Goal: Transaction & Acquisition: Purchase product/service

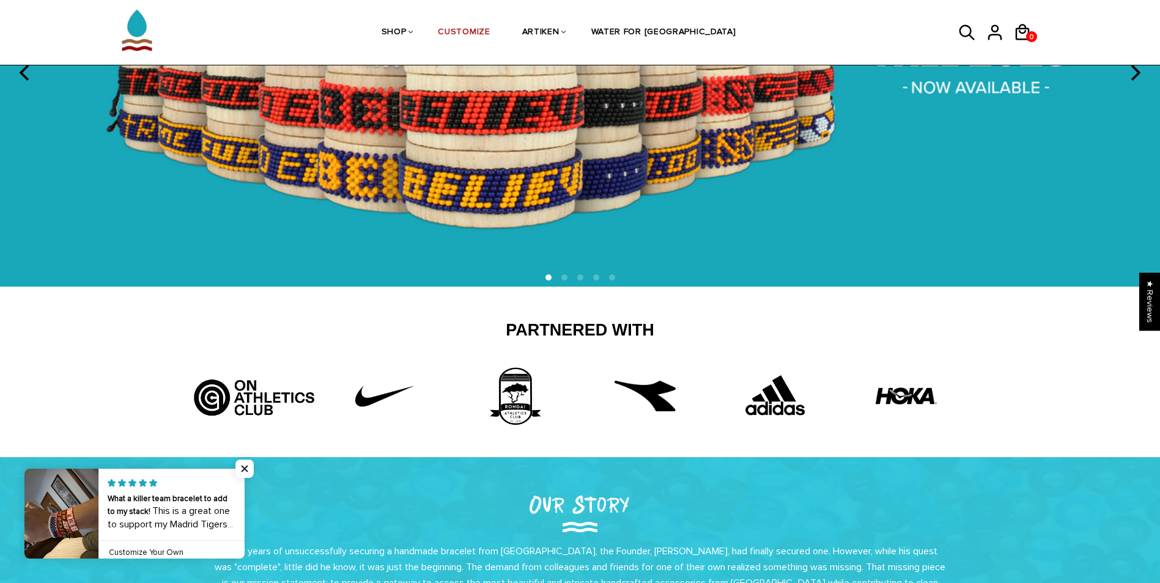
scroll to position [183, 0]
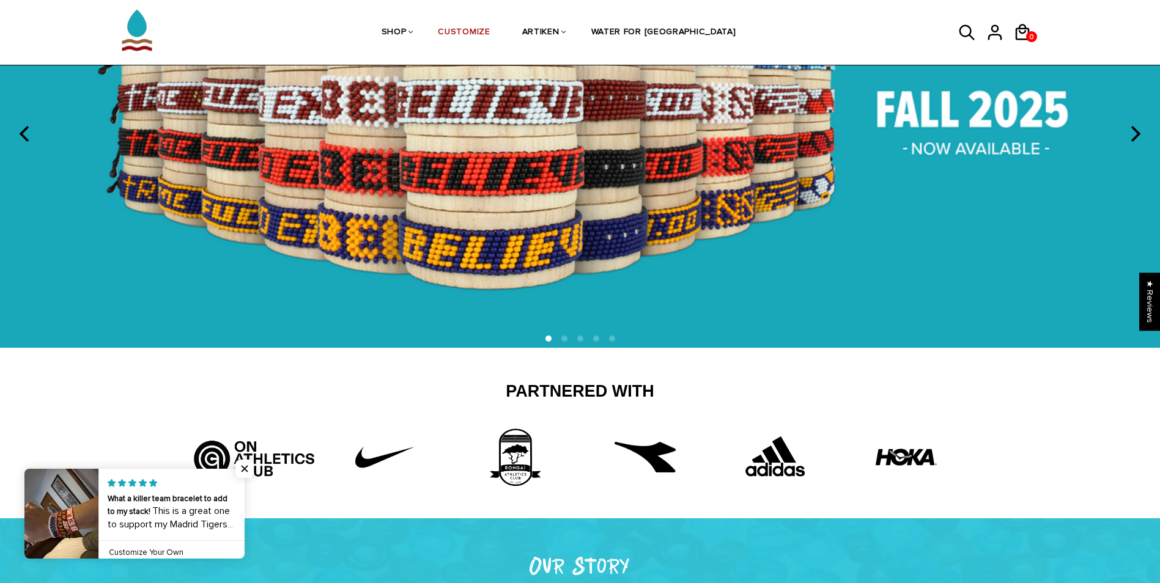
click at [1142, 127] on icon "next" at bounding box center [1135, 134] width 16 height 16
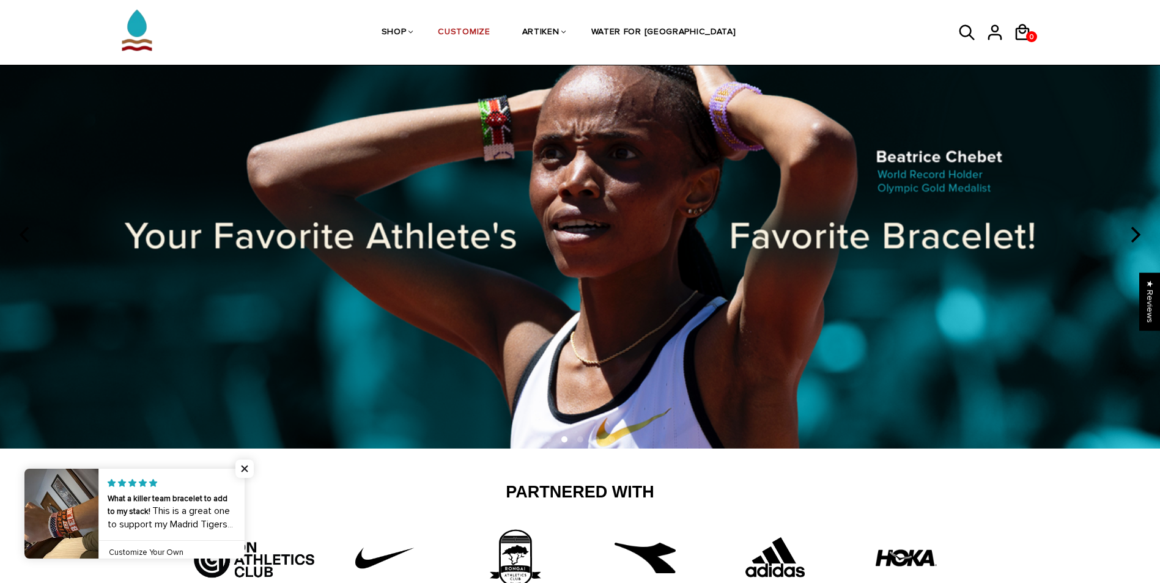
scroll to position [61, 0]
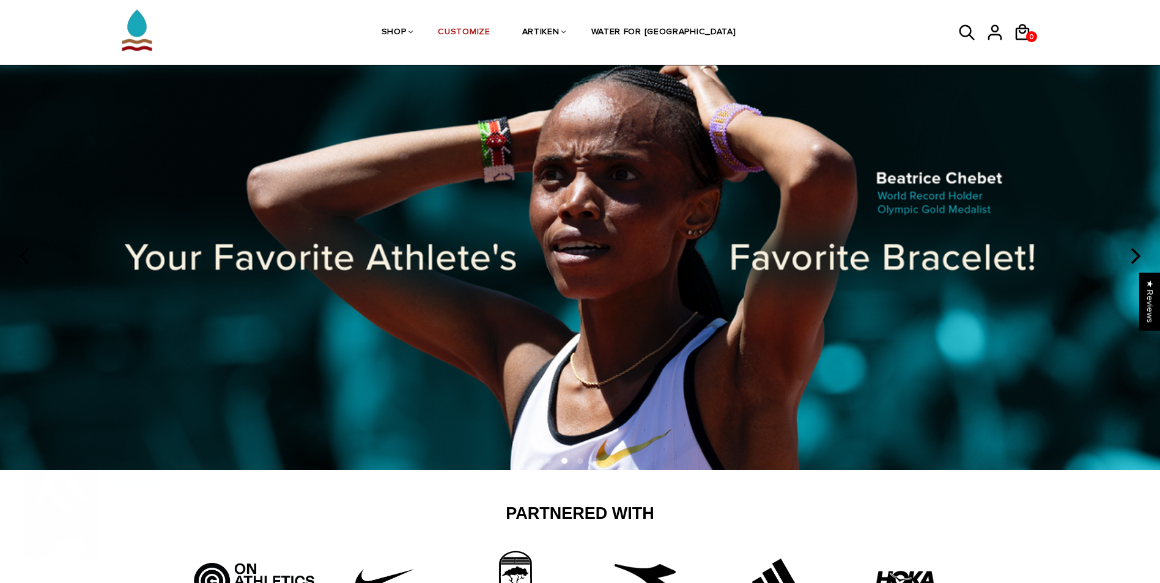
click at [1142, 261] on icon "next" at bounding box center [1135, 256] width 16 height 16
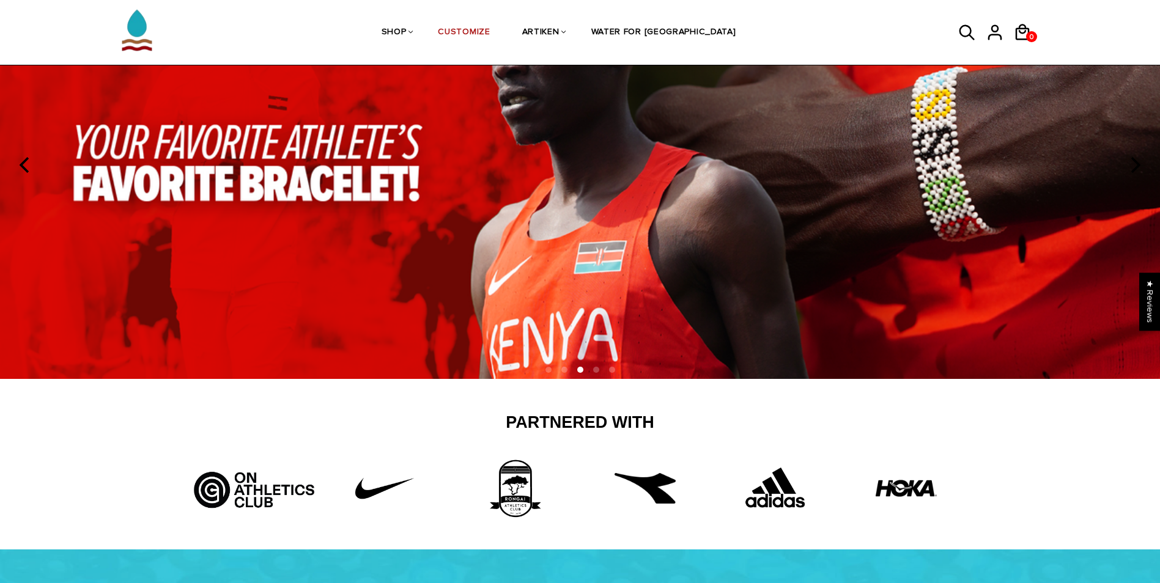
scroll to position [122, 0]
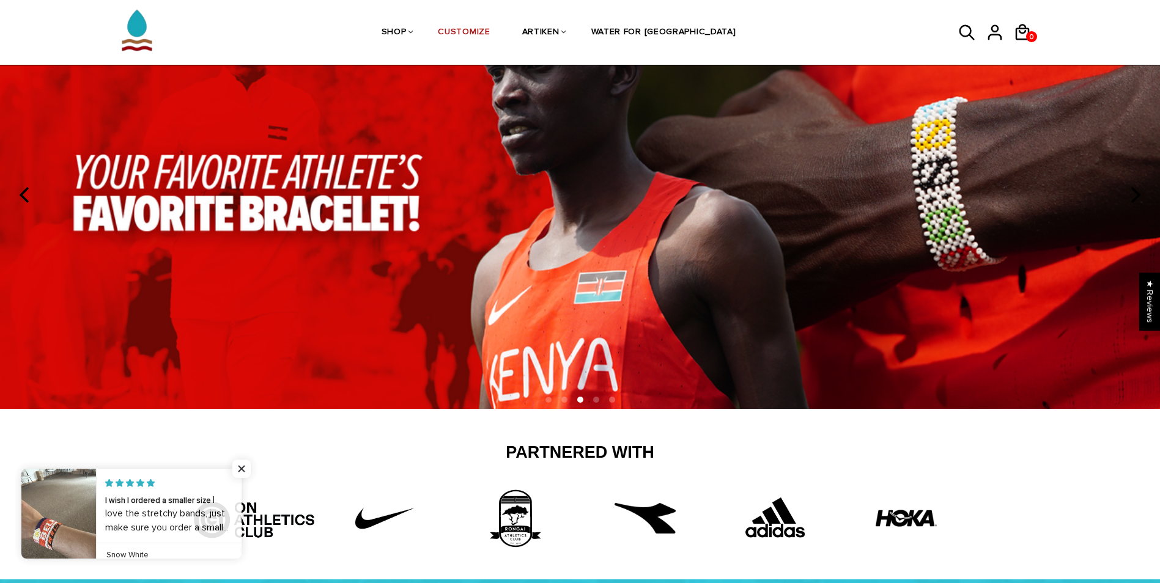
click at [1145, 208] on img at bounding box center [580, 192] width 1160 height 431
